Goal: Transaction & Acquisition: Purchase product/service

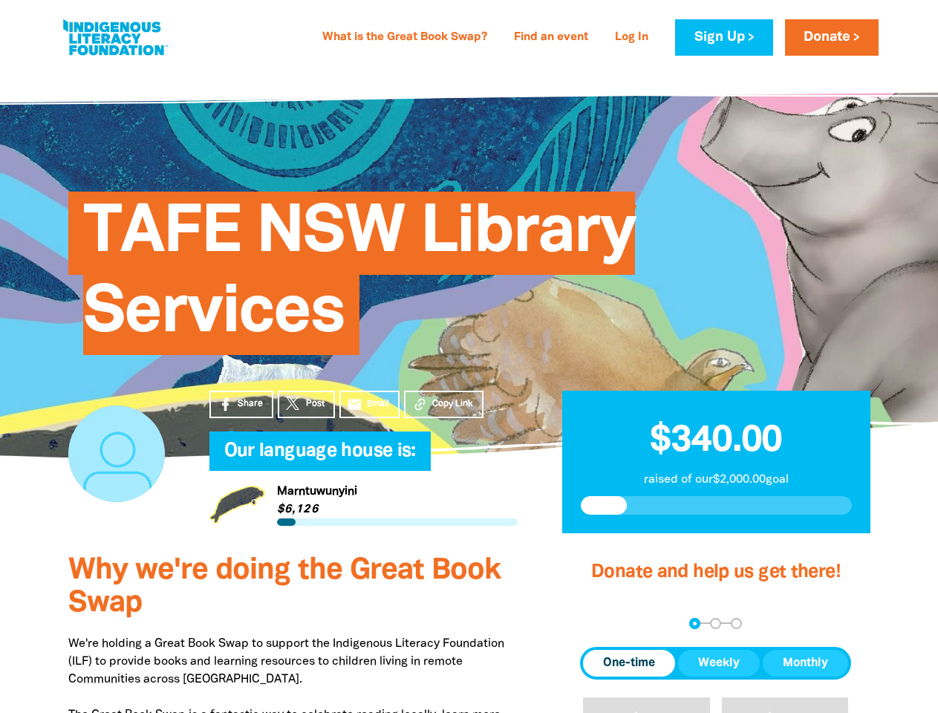
click at [468, 356] on div "TAFE NSW Library Services" at bounding box center [469, 261] width 846 height 301
click at [443, 404] on span "Copy Link" at bounding box center [452, 403] width 41 height 13
click at [600, 623] on div "arrow_back Back Step 1 Step 2 Step 3" at bounding box center [715, 623] width 271 height 11
click at [694, 623] on div "Navigate to step 1 of 3 to enter your donation amount" at bounding box center [695, 623] width 4 height 4
click at [629, 663] on span "One-time" at bounding box center [629, 663] width 52 height 18
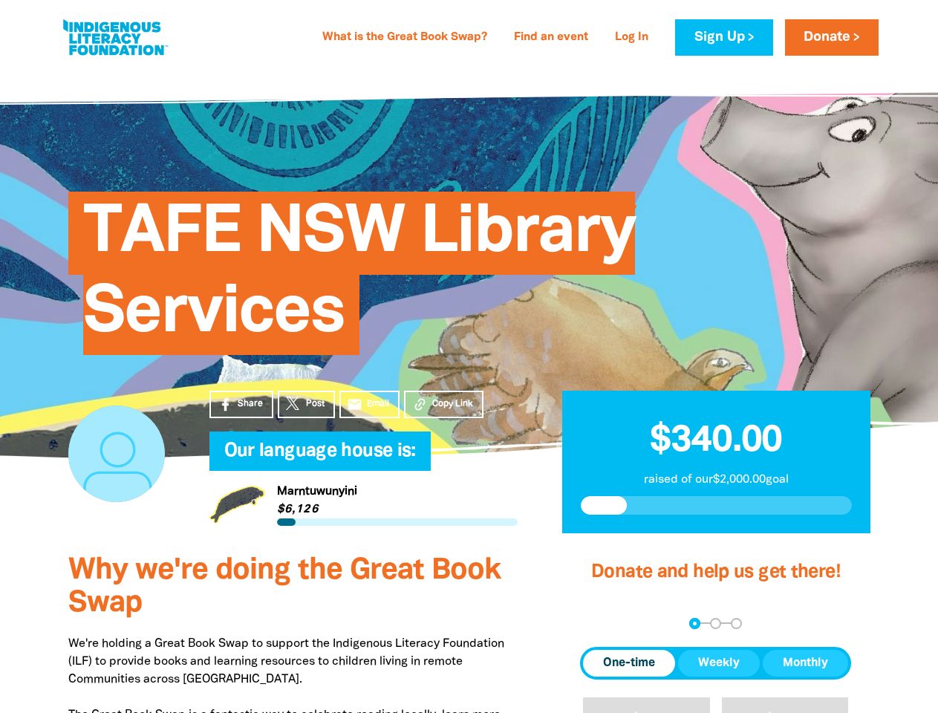
click at [719, 663] on span "Weekly" at bounding box center [719, 663] width 42 height 18
click at [805, 663] on span "Monthly" at bounding box center [805, 663] width 45 height 18
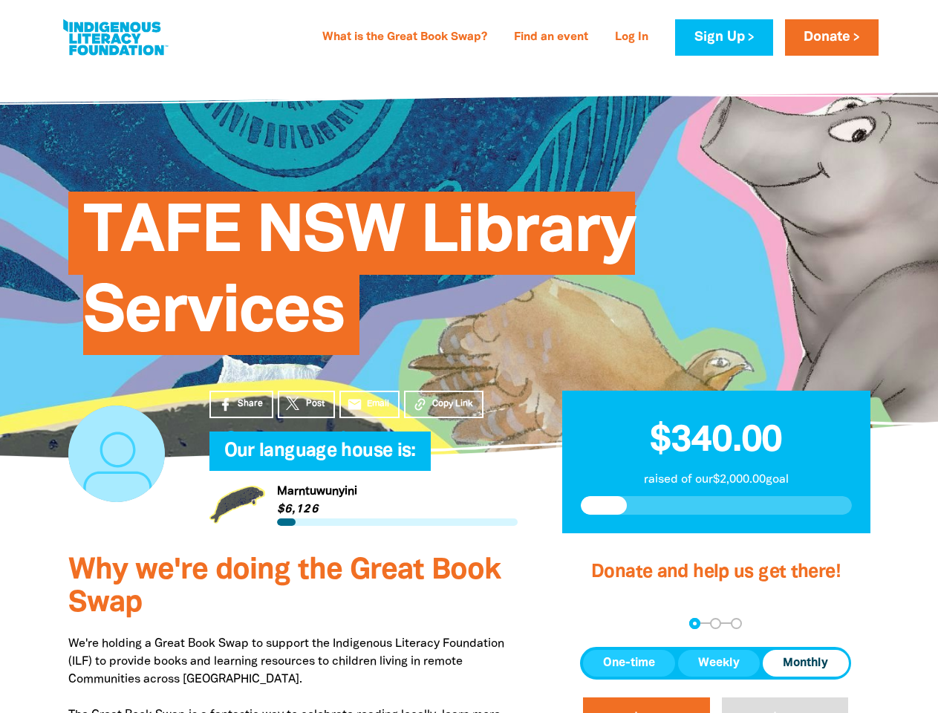
click at [646, 705] on button "$20" at bounding box center [646, 722] width 127 height 51
